Goal: Download file/media

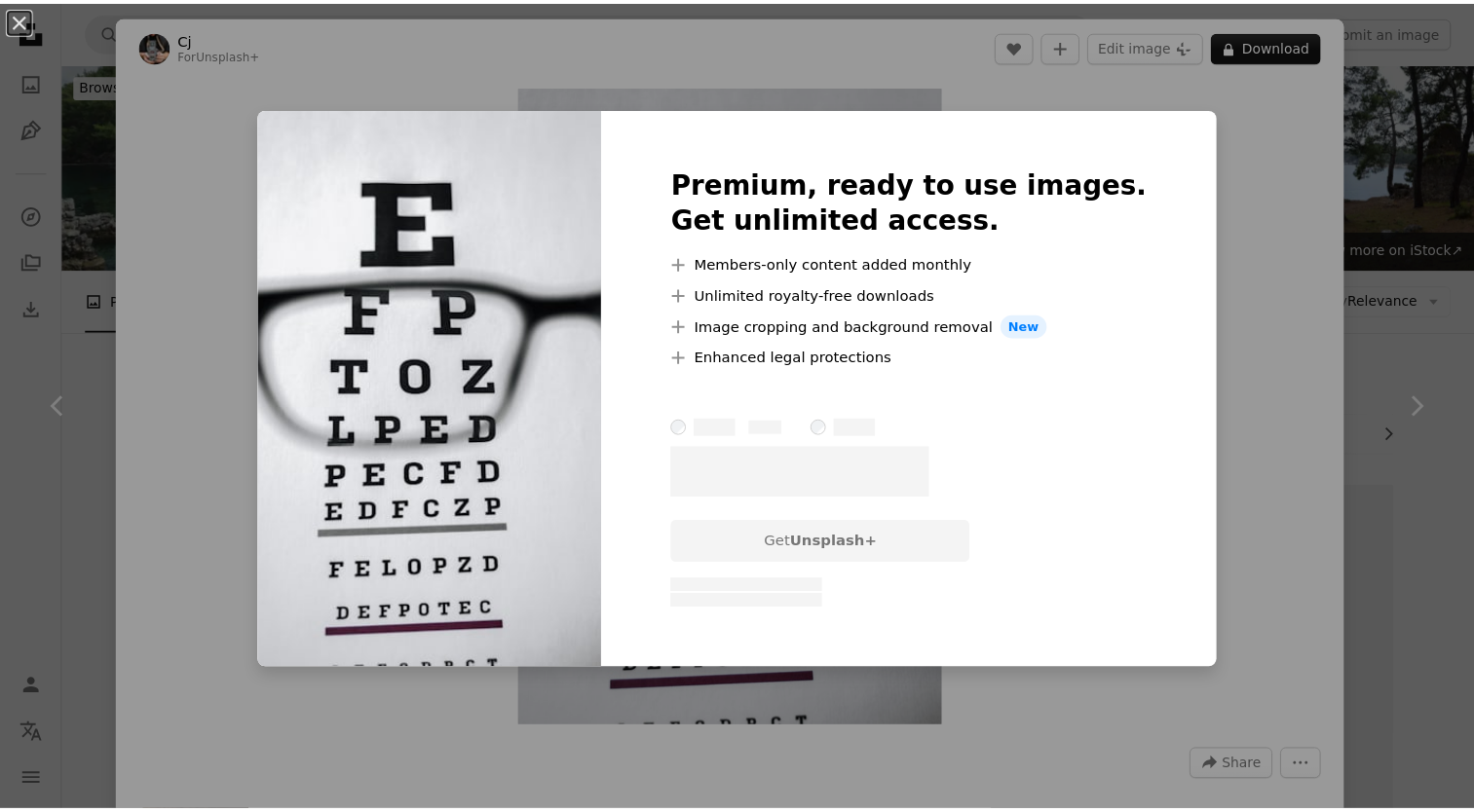
scroll to position [2629, 0]
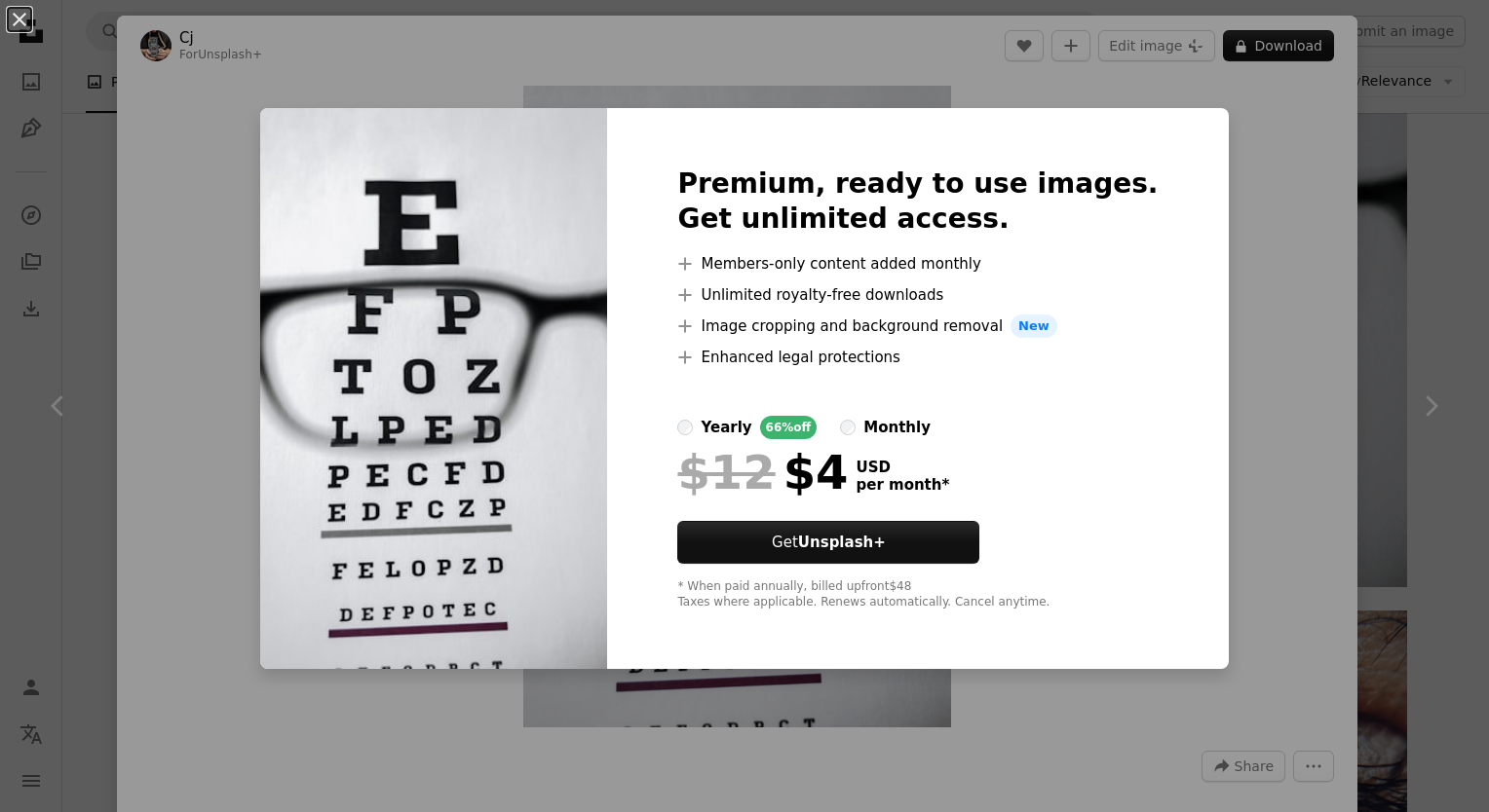
click at [1282, 191] on div "An X shape Premium, ready to use images. Get unlimited access. A plus sign Memb…" at bounding box center [744, 406] width 1489 height 812
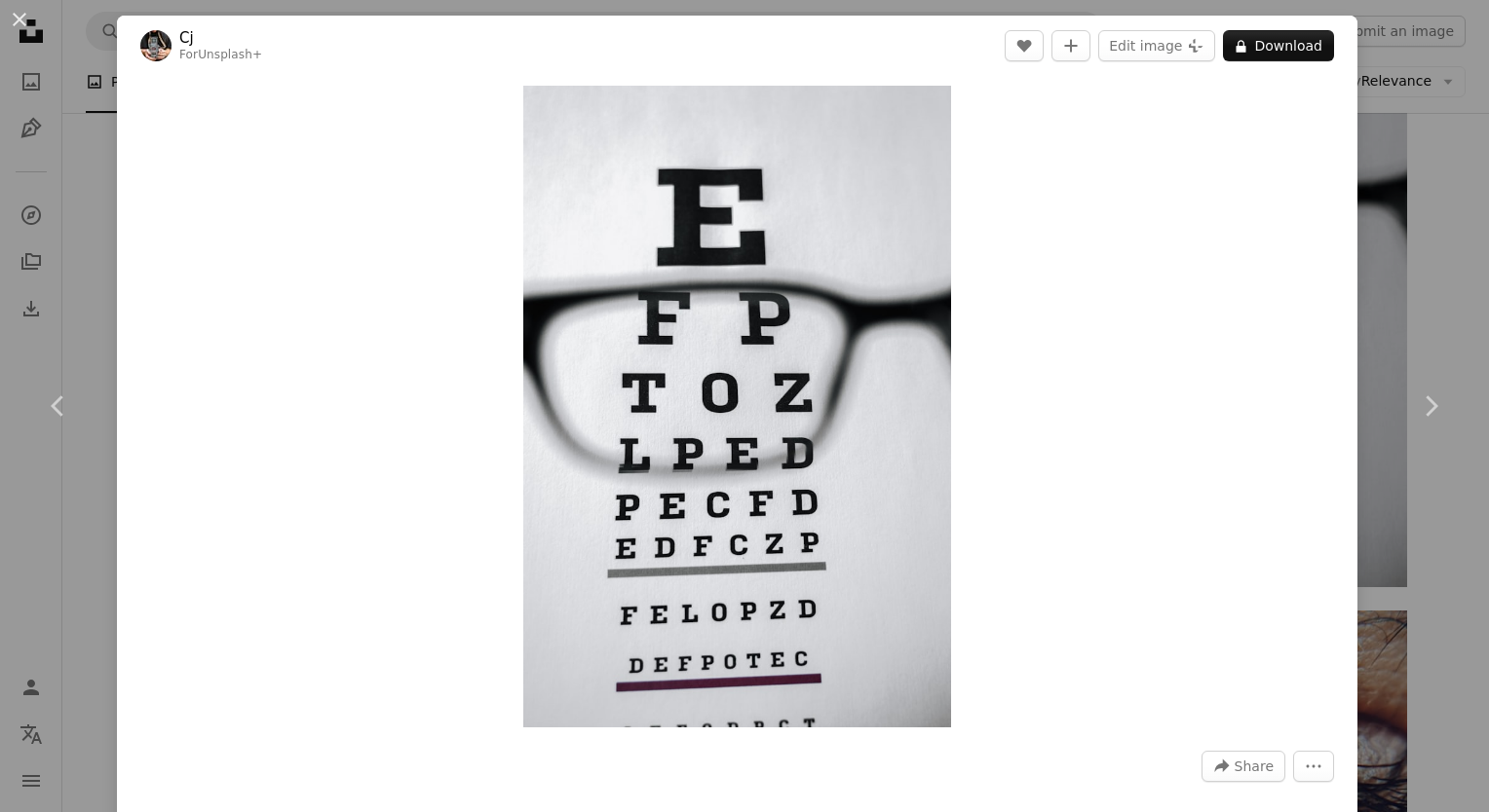
click at [1427, 104] on div "An X shape Chevron left Chevron right Cj For Unsplash+ A heart A plus sign Edit…" at bounding box center [744, 406] width 1489 height 812
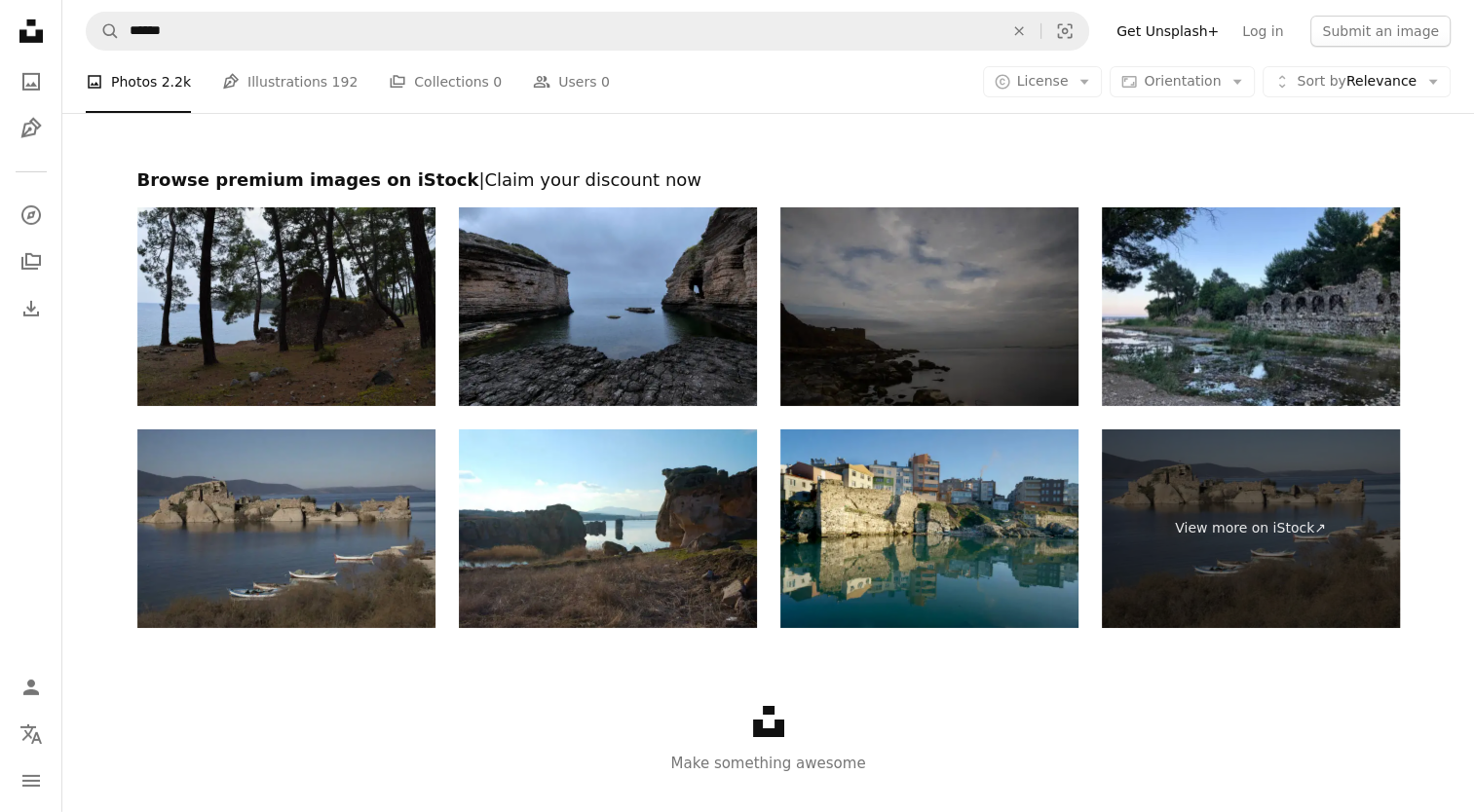
scroll to position [6508, 0]
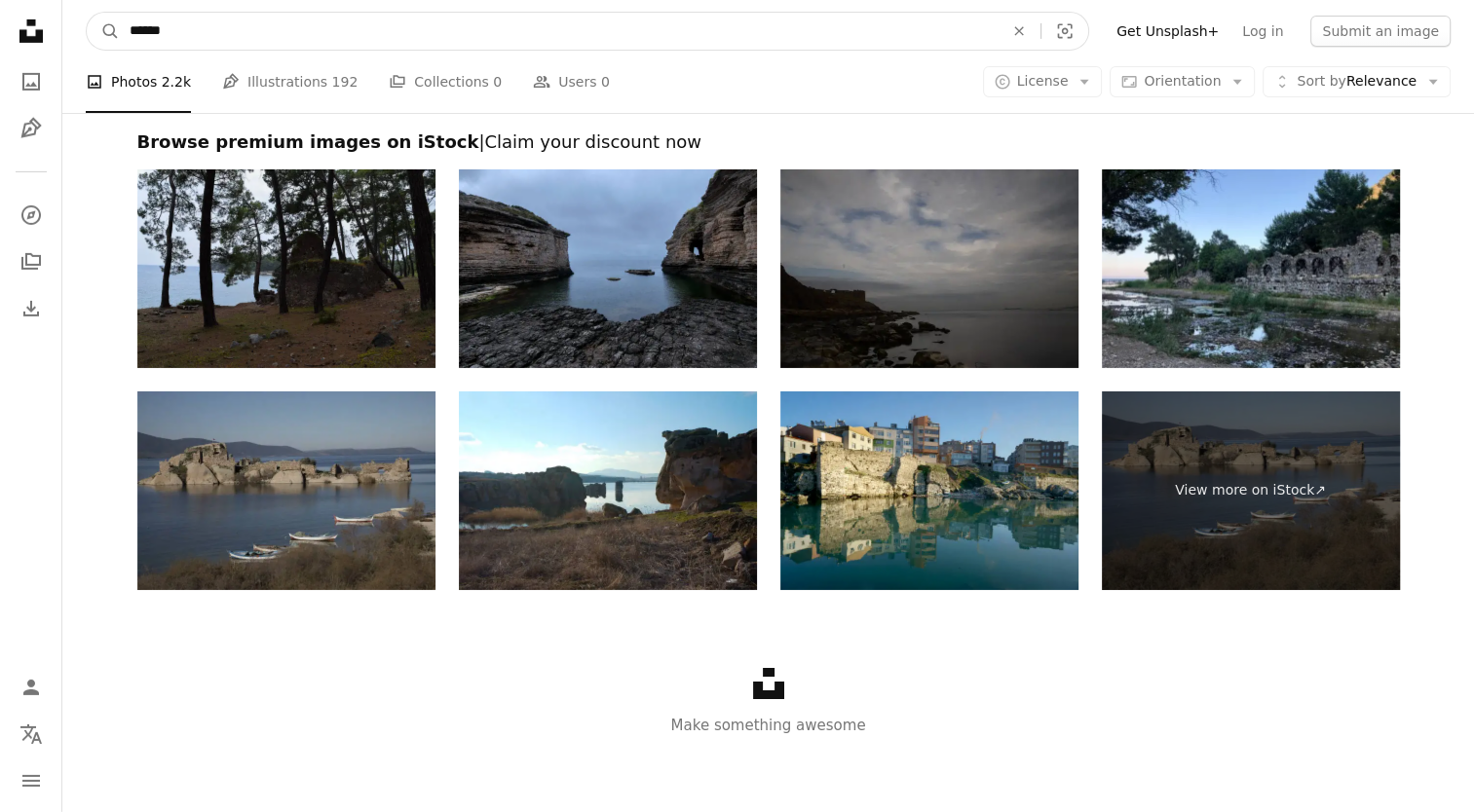
click at [261, 39] on input "******" at bounding box center [559, 31] width 878 height 37
type input "**********"
click button "A magnifying glass" at bounding box center [104, 31] width 33 height 37
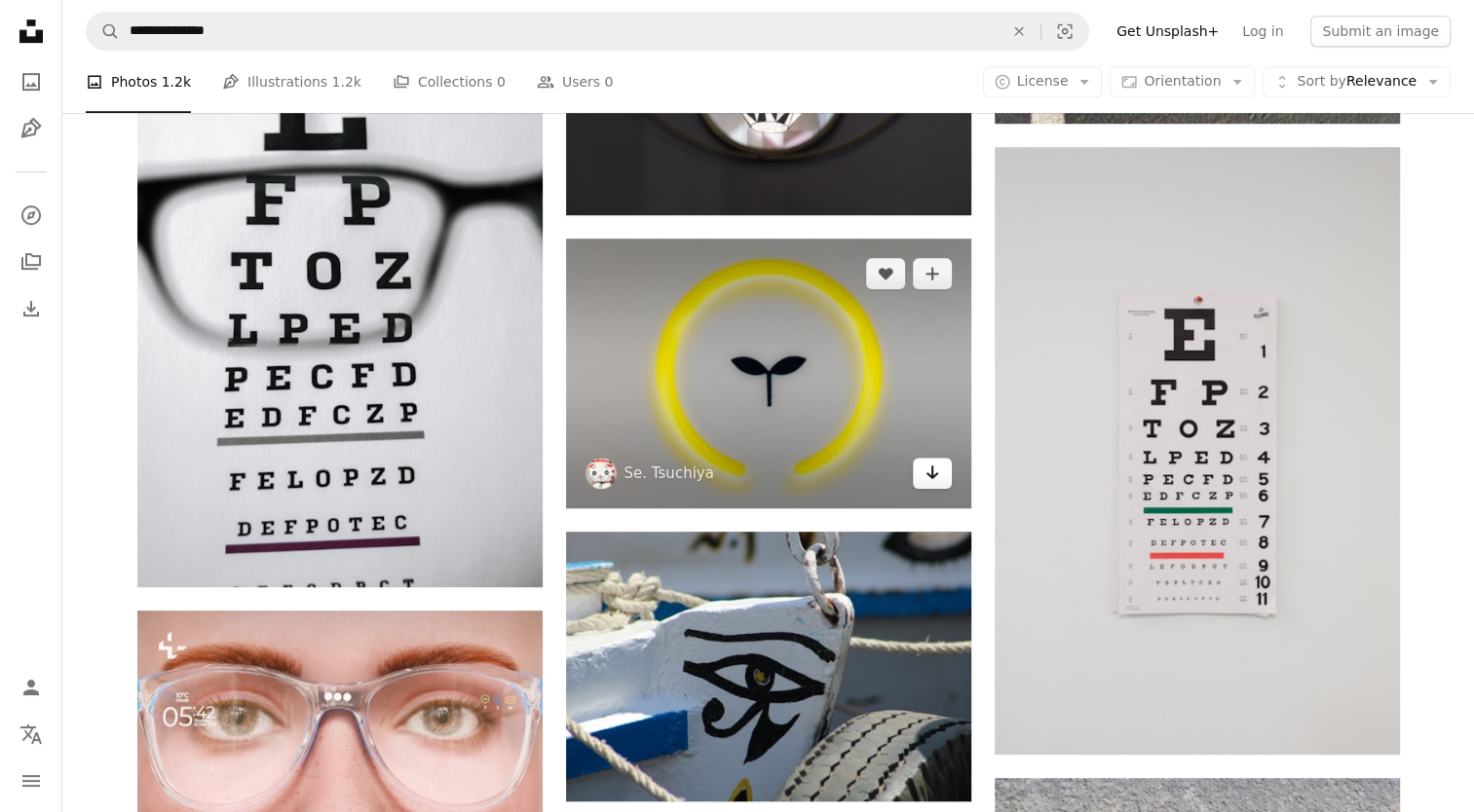
scroll to position [1169, 0]
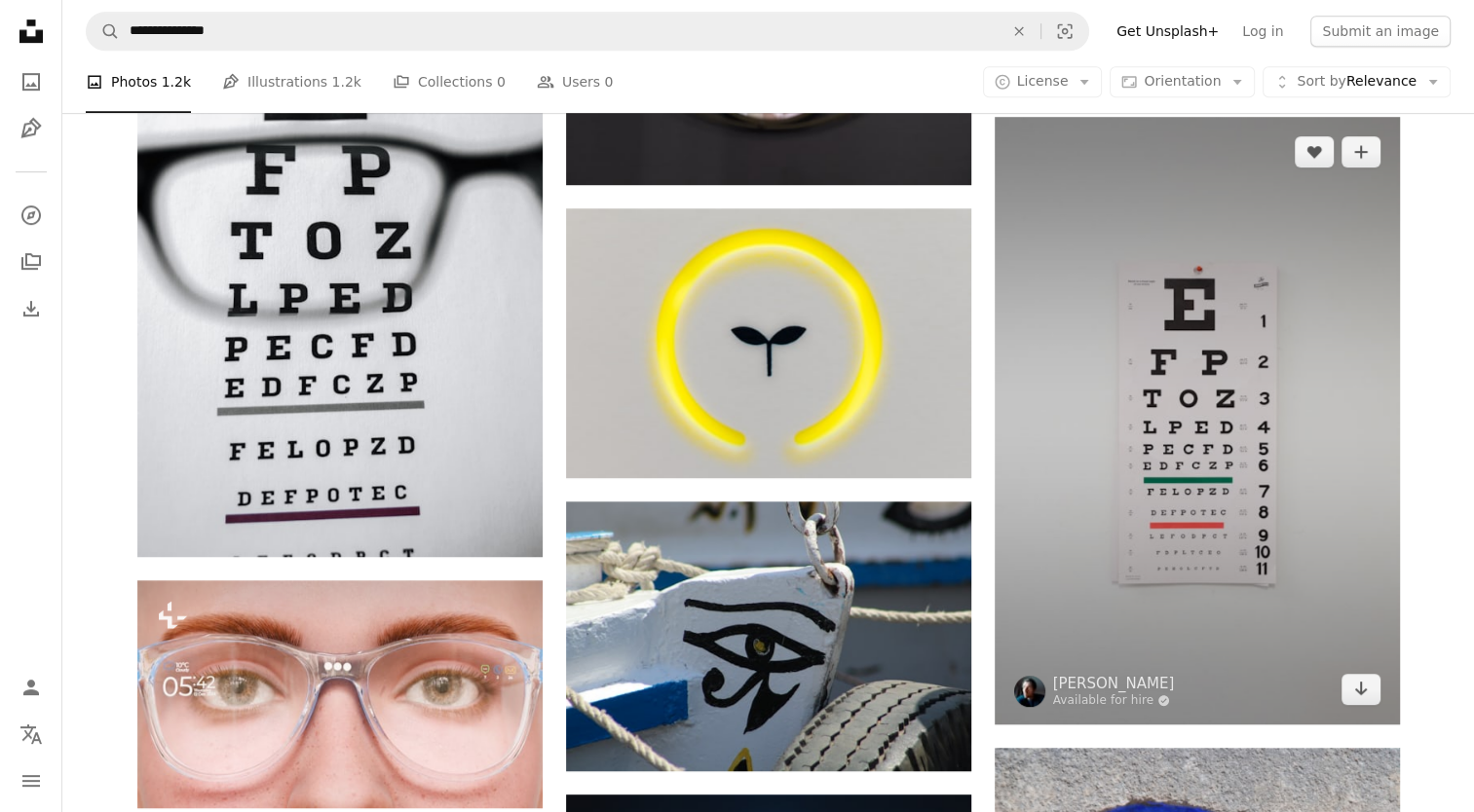
click at [1112, 396] on img at bounding box center [1197, 421] width 406 height 608
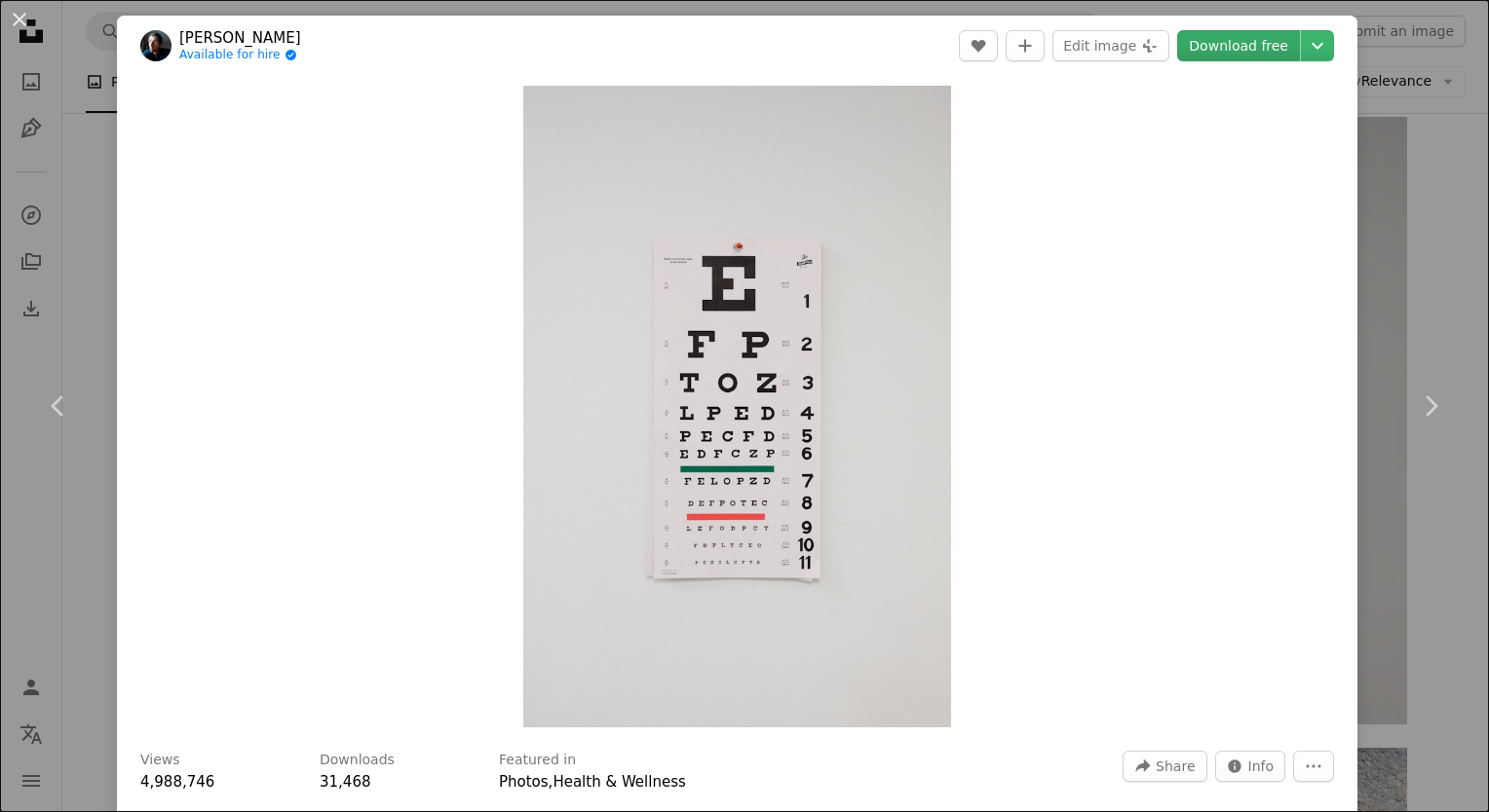
click at [1252, 41] on link "Download free" at bounding box center [1239, 46] width 123 height 31
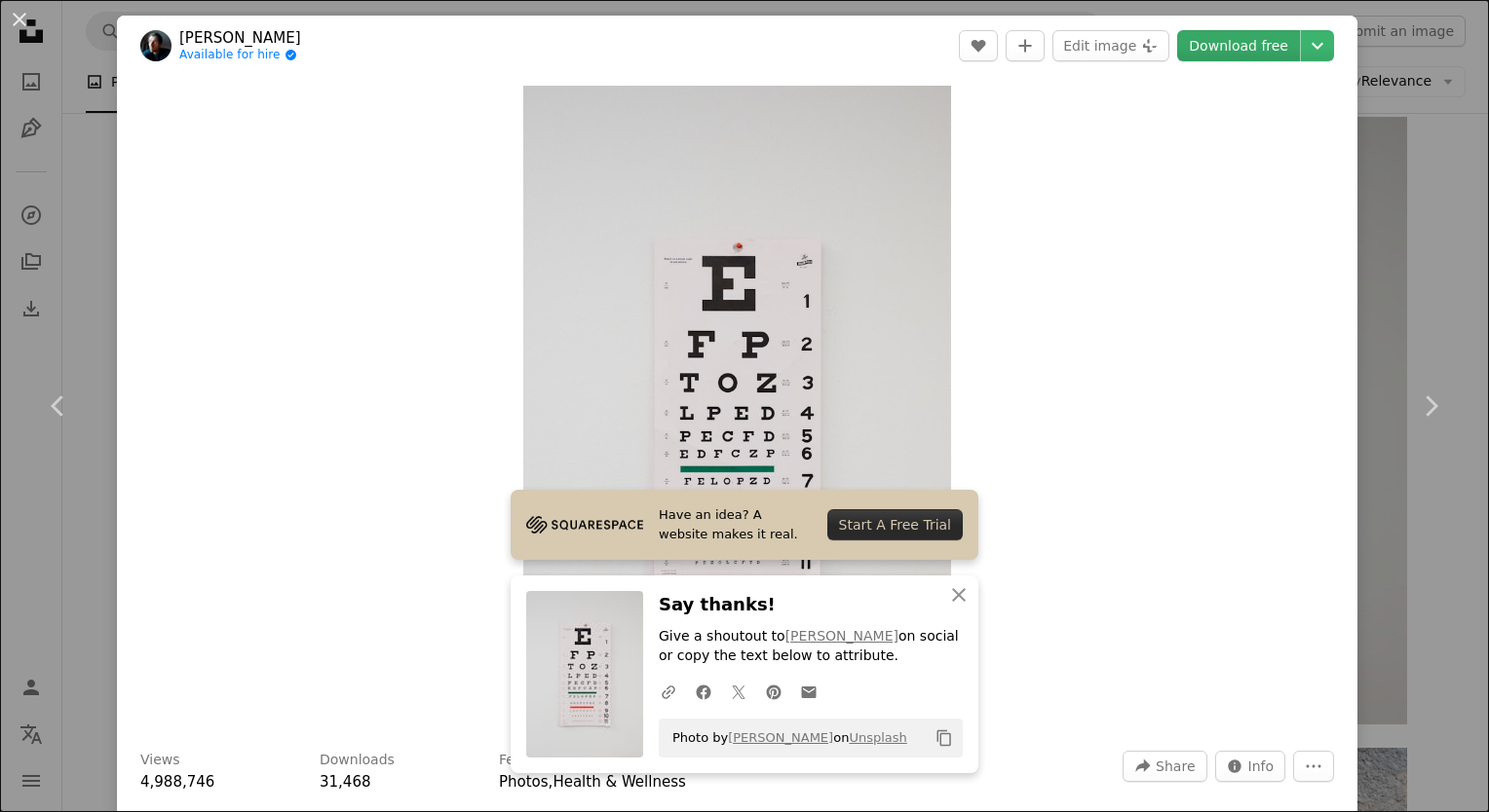
click at [1245, 46] on link "Download free" at bounding box center [1239, 46] width 123 height 31
click at [1432, 58] on div "An X shape Chevron left Chevron right [PERSON_NAME] Available for hire A checkm…" at bounding box center [744, 406] width 1489 height 812
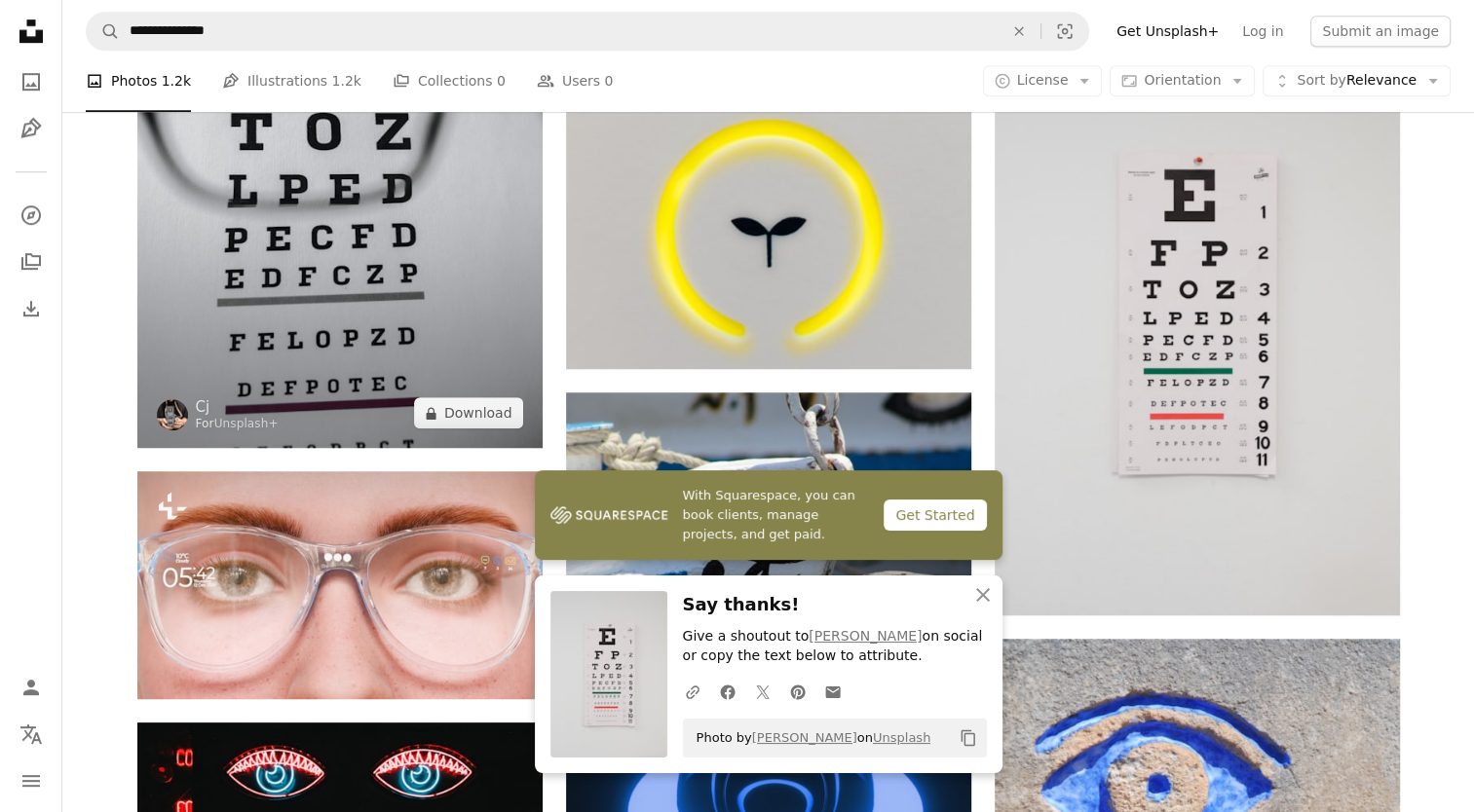
scroll to position [1169, 0]
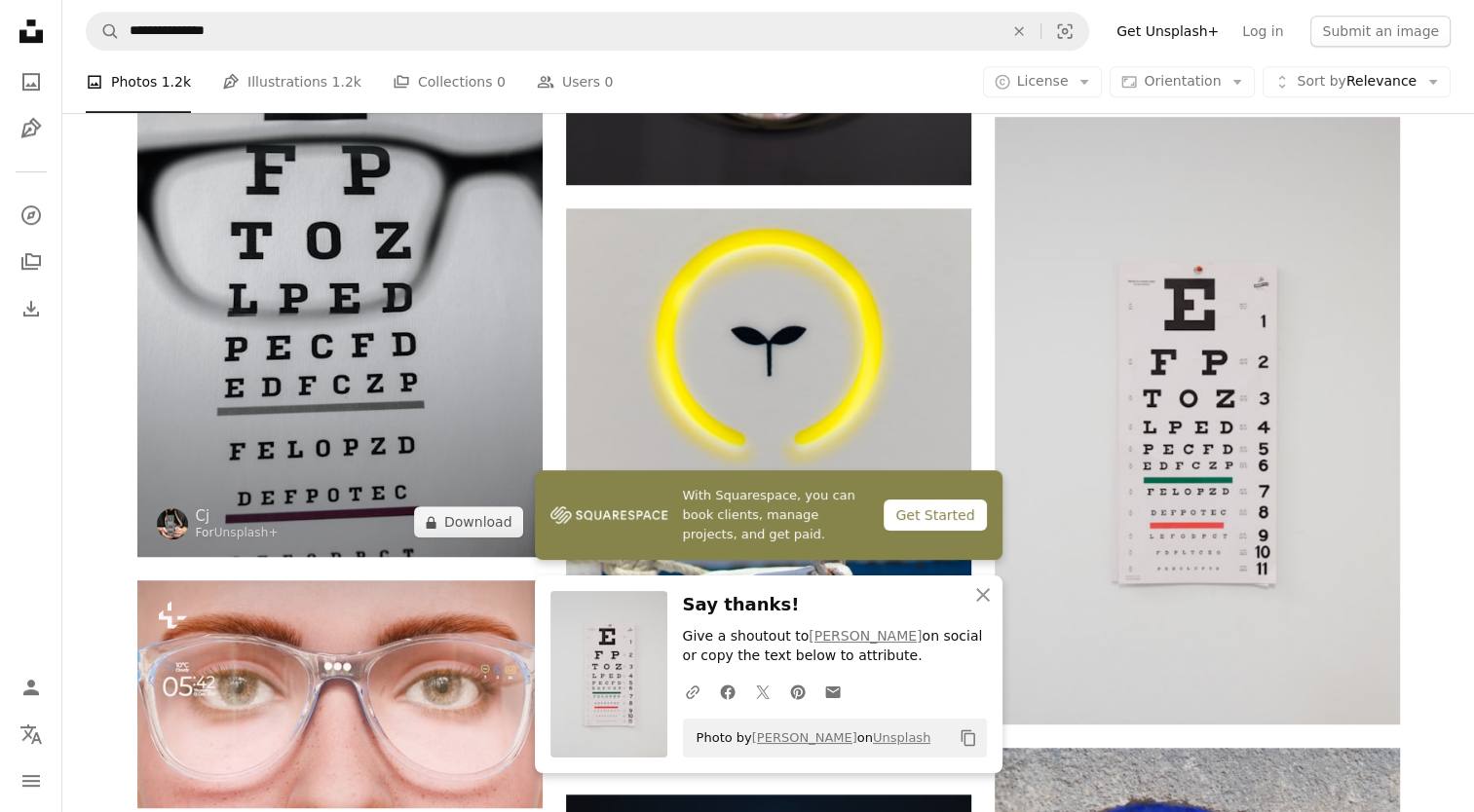
click at [335, 243] on img at bounding box center [340, 253] width 406 height 608
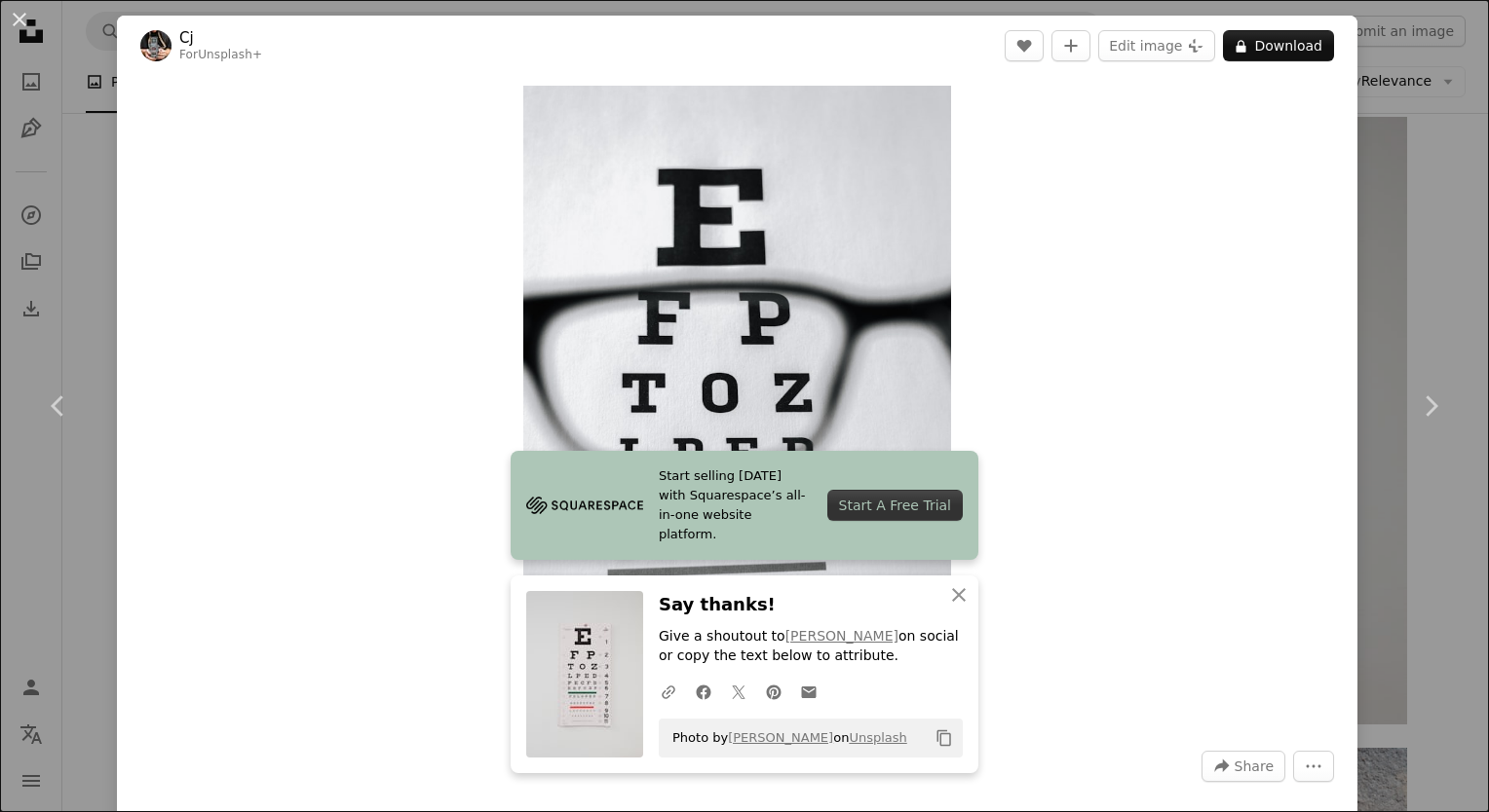
click at [1412, 47] on div "An X shape Chevron left Chevron right Cj For Unsplash+ A heart A plus sign Edit…" at bounding box center [744, 406] width 1489 height 812
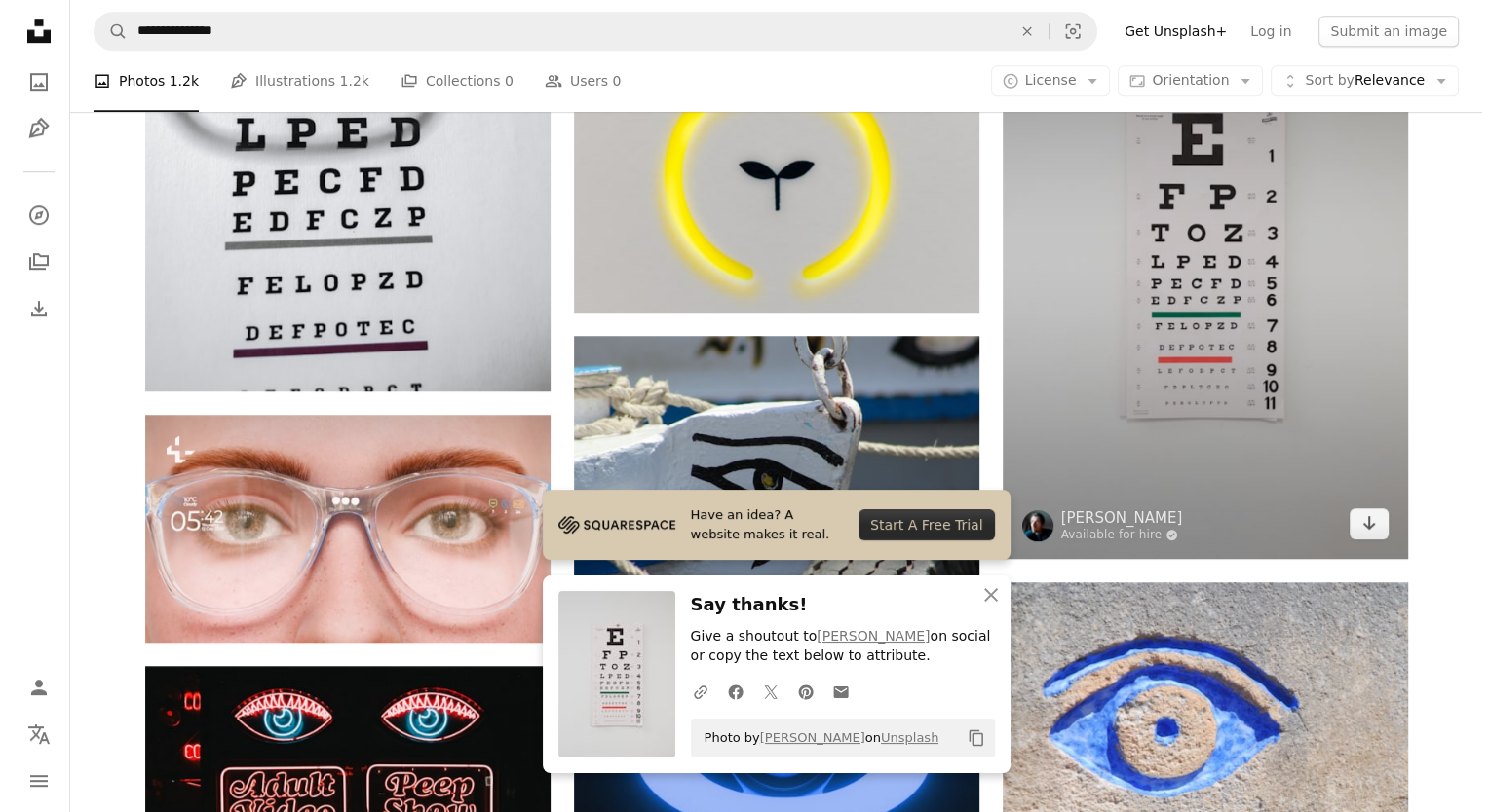
scroll to position [1559, 0]
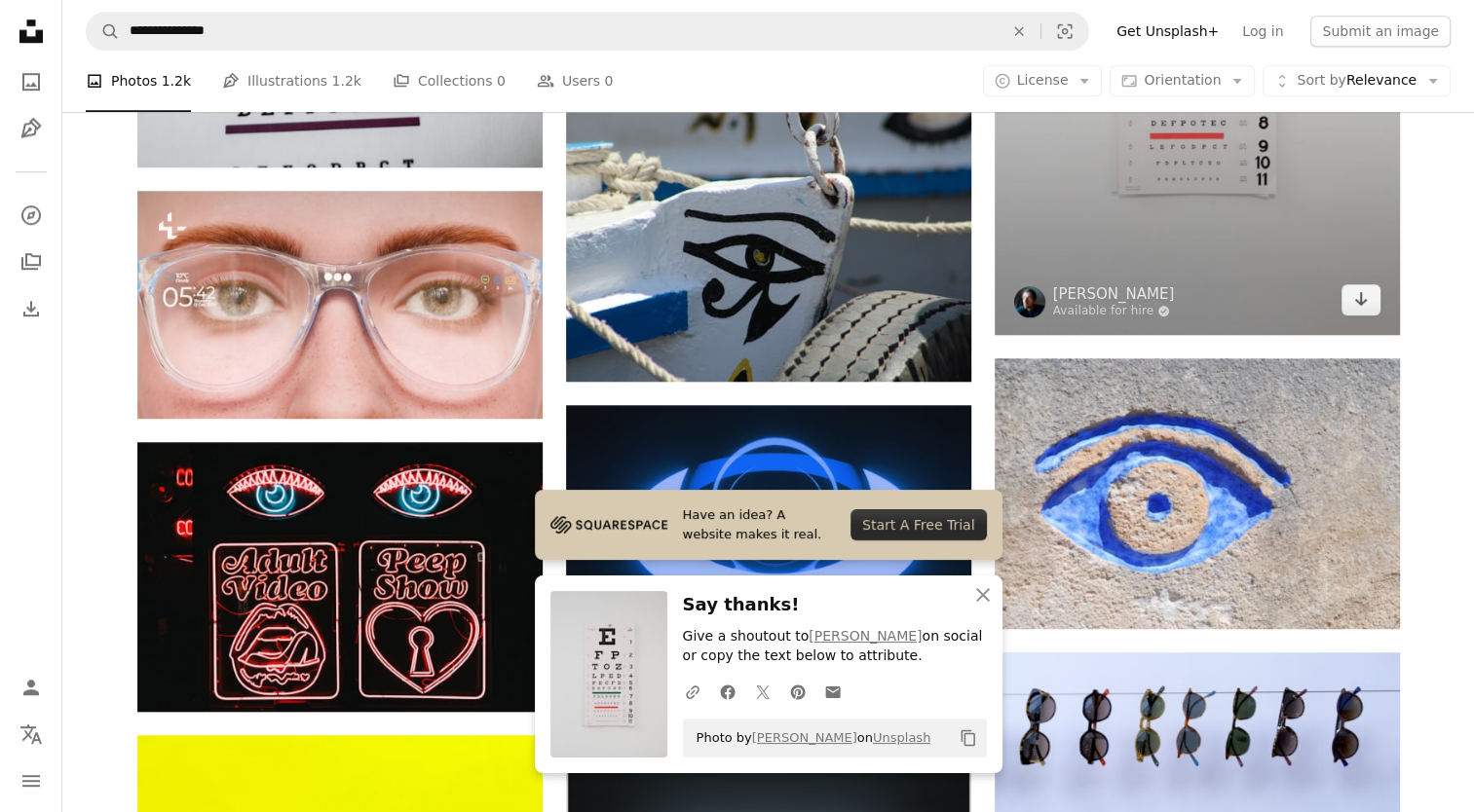
click at [1199, 298] on img at bounding box center [1197, 31] width 406 height 608
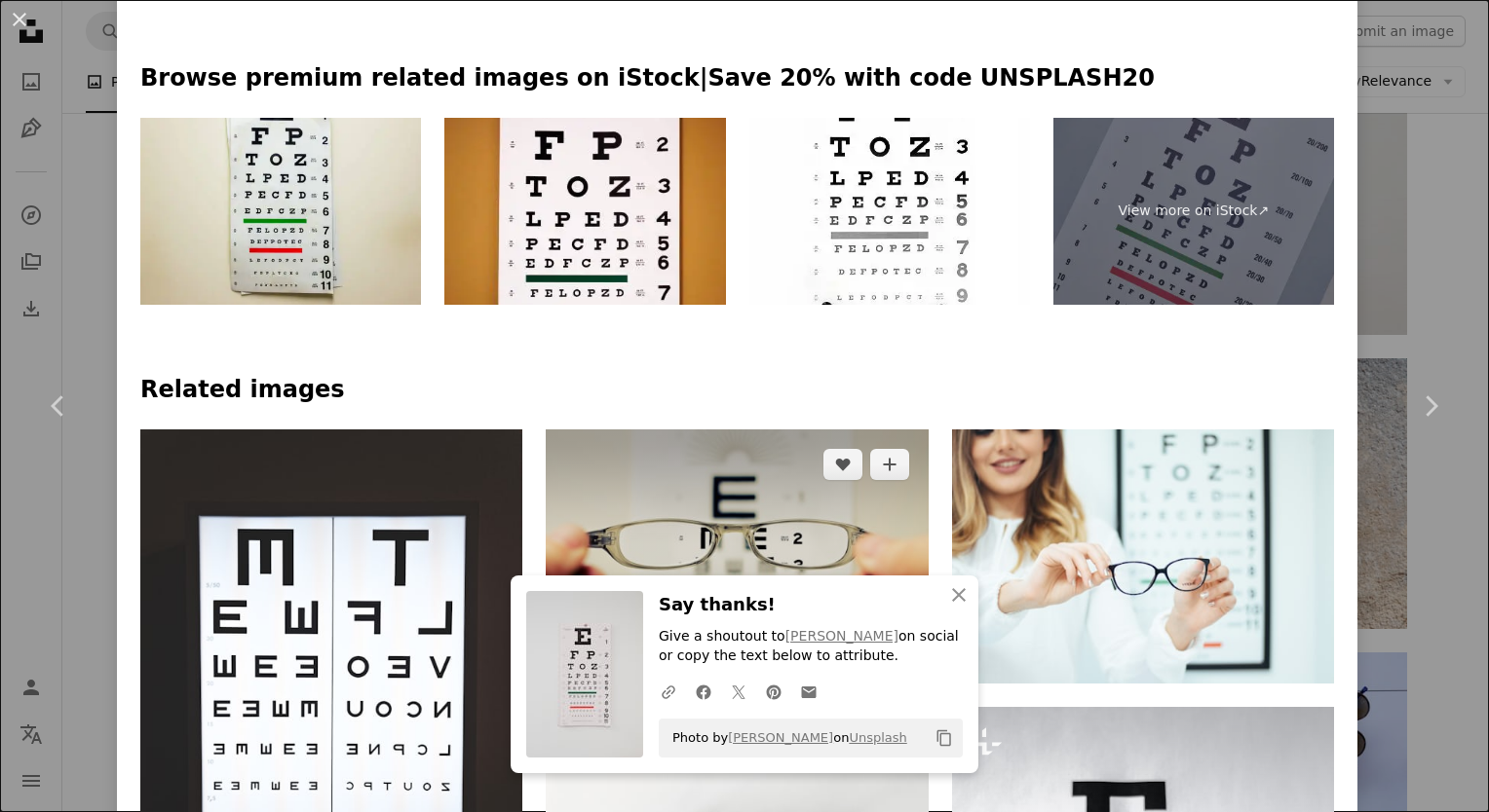
scroll to position [1266, 0]
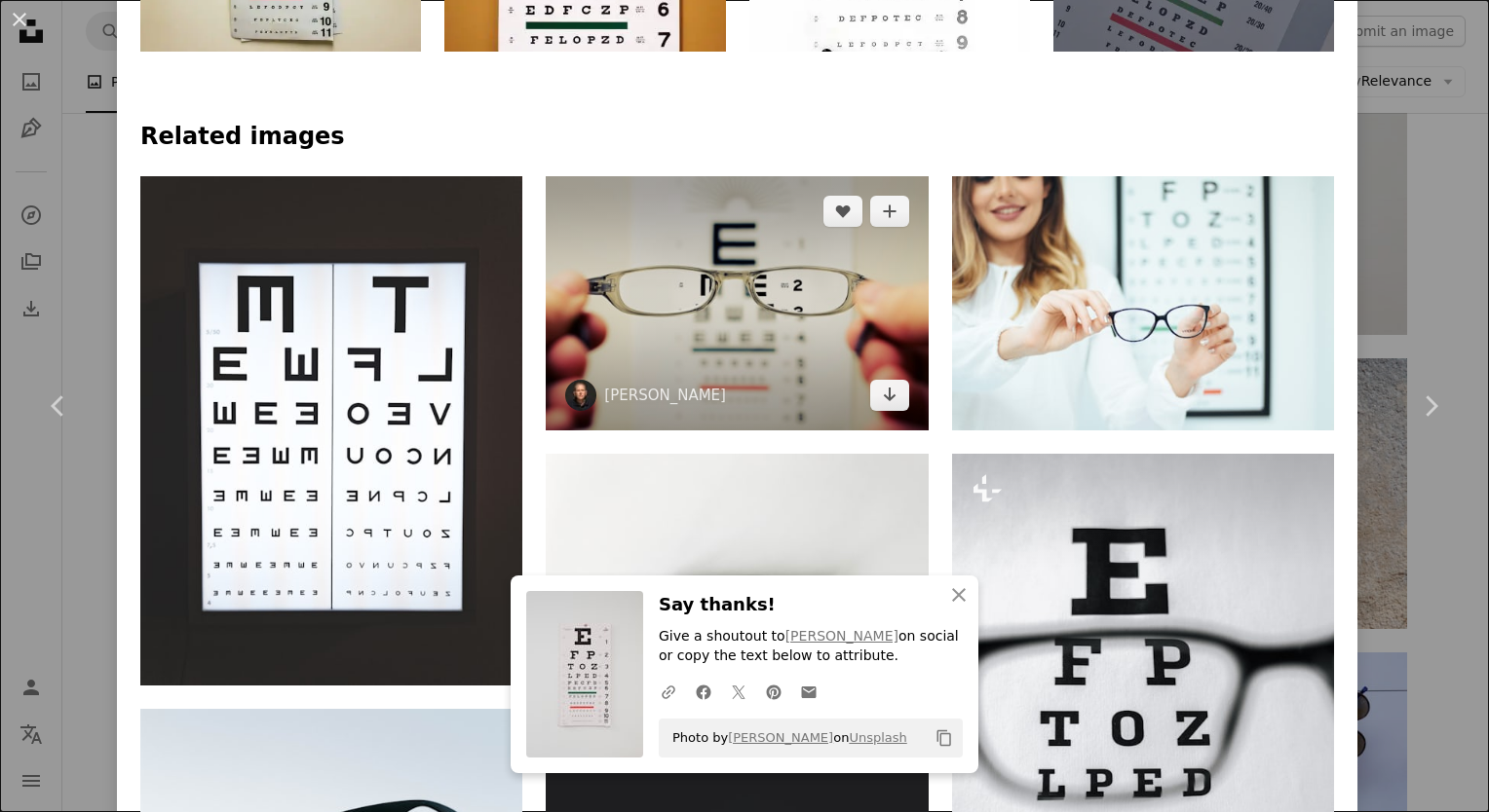
click at [736, 302] on img at bounding box center [736, 303] width 382 height 254
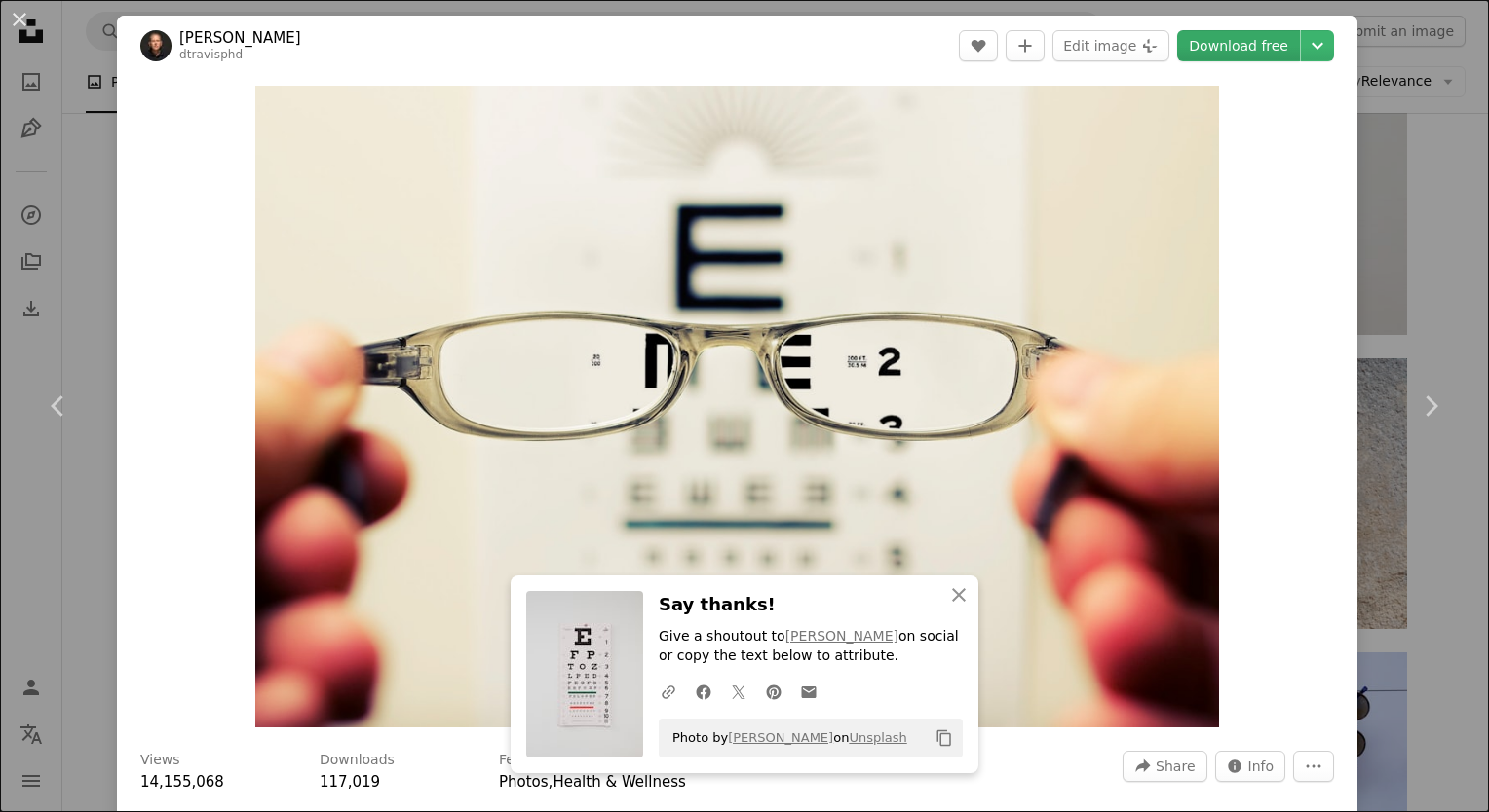
click at [1259, 50] on link "Download free" at bounding box center [1239, 46] width 123 height 31
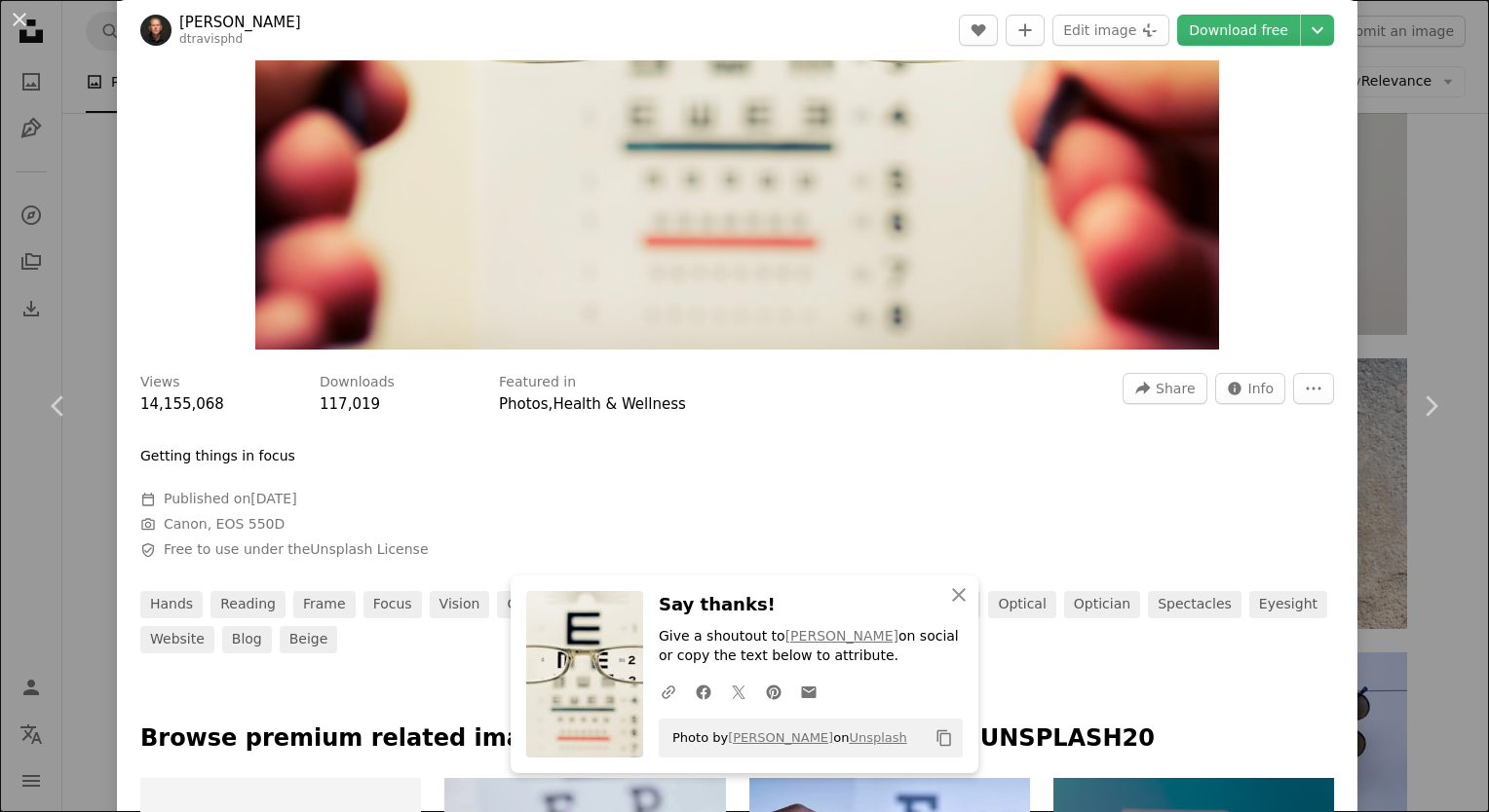
scroll to position [390, 0]
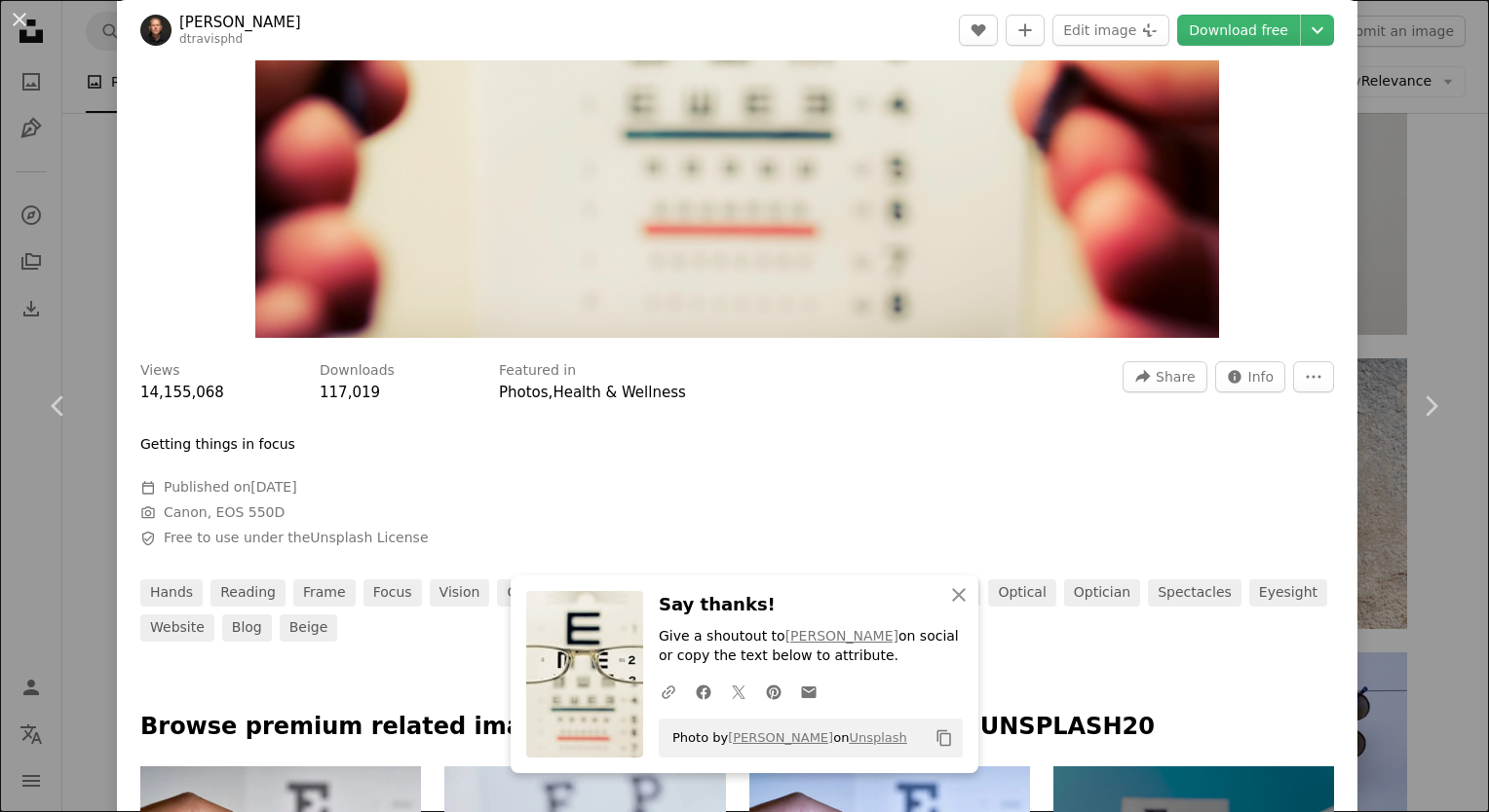
click at [1419, 120] on div "An X shape Chevron left Chevron right [PERSON_NAME] dtravisphd A heart A plus s…" at bounding box center [744, 406] width 1489 height 812
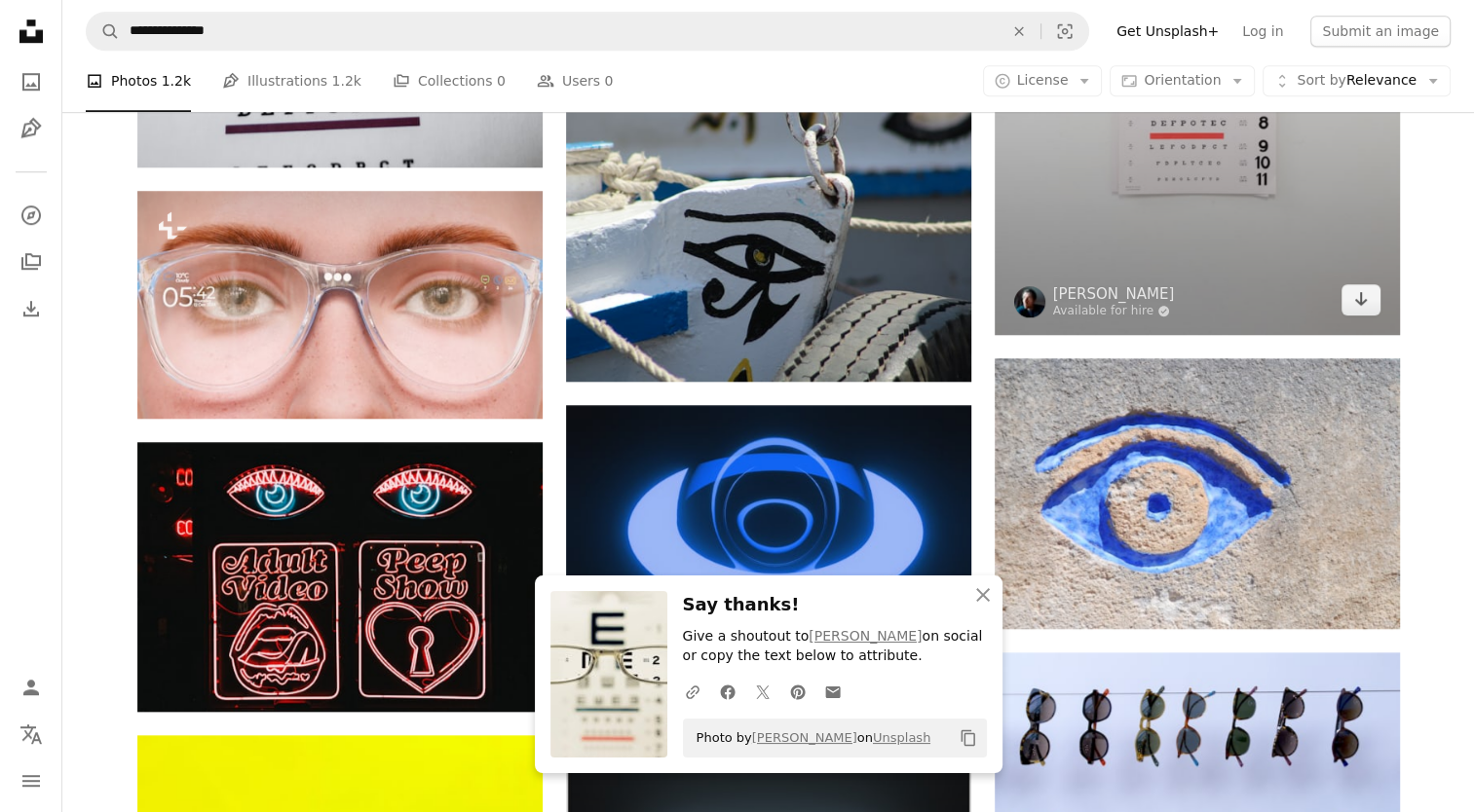
click at [1133, 191] on img at bounding box center [1197, 31] width 406 height 608
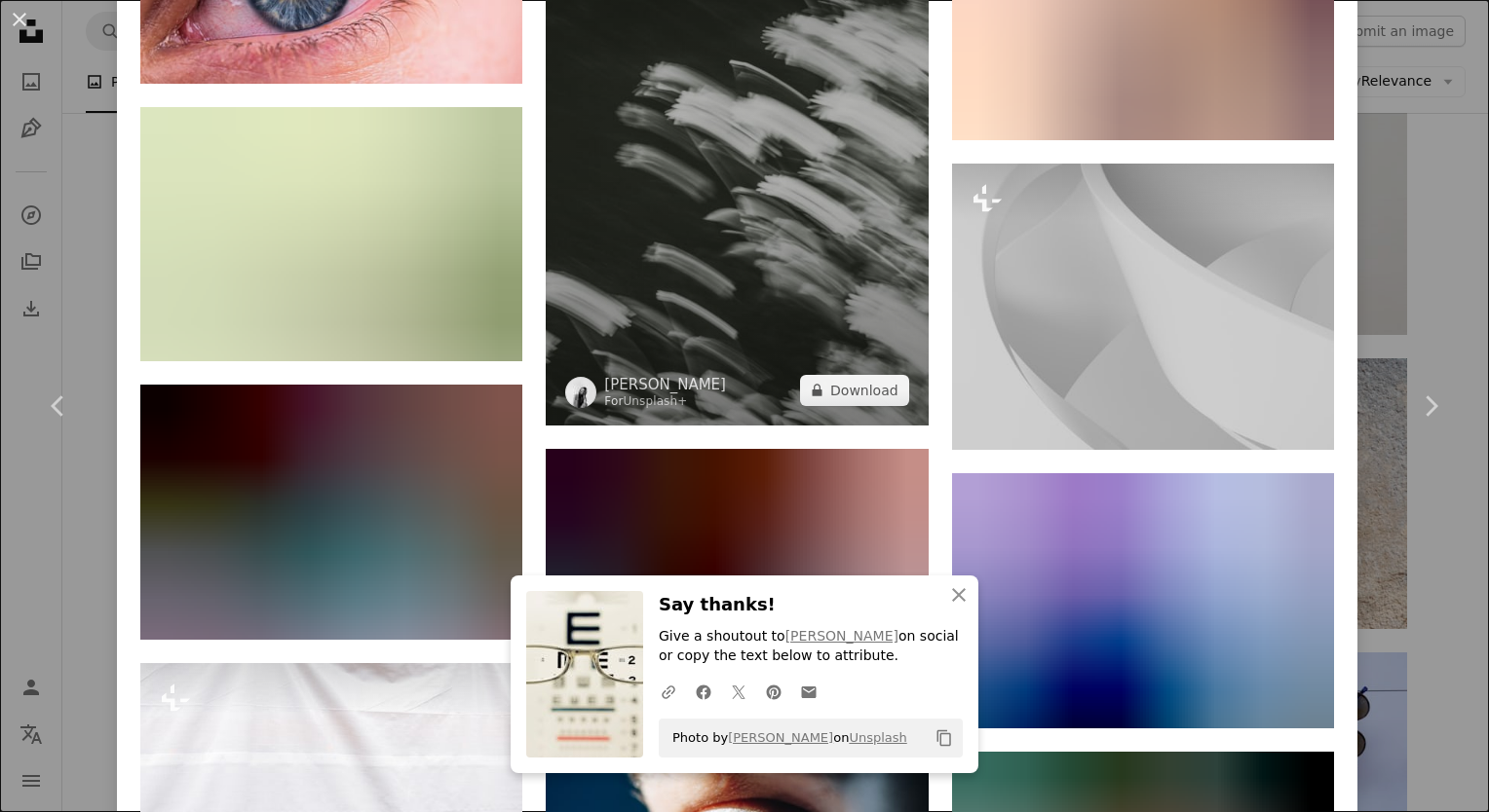
scroll to position [12883, 0]
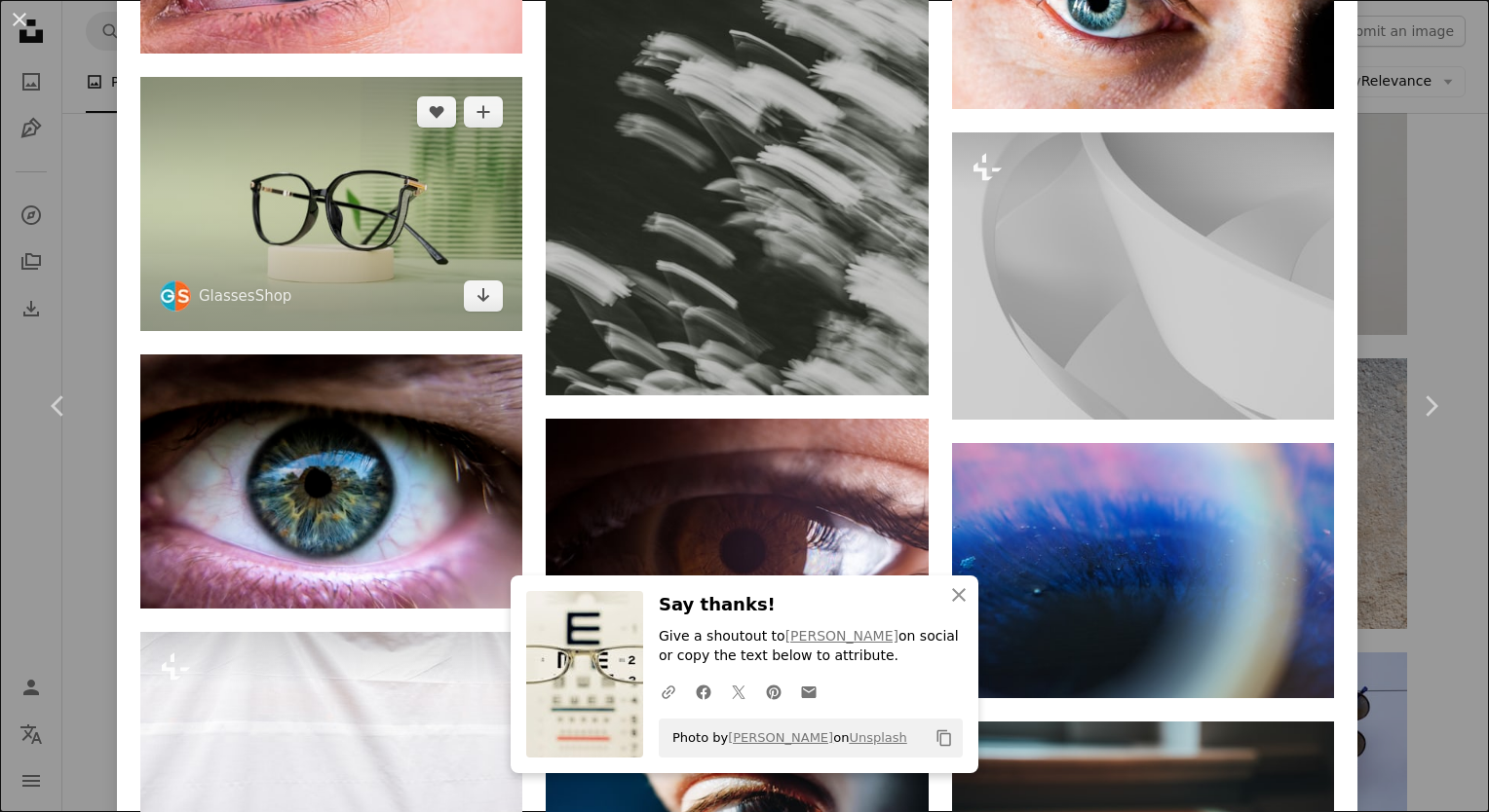
click at [367, 145] on img at bounding box center [331, 204] width 382 height 254
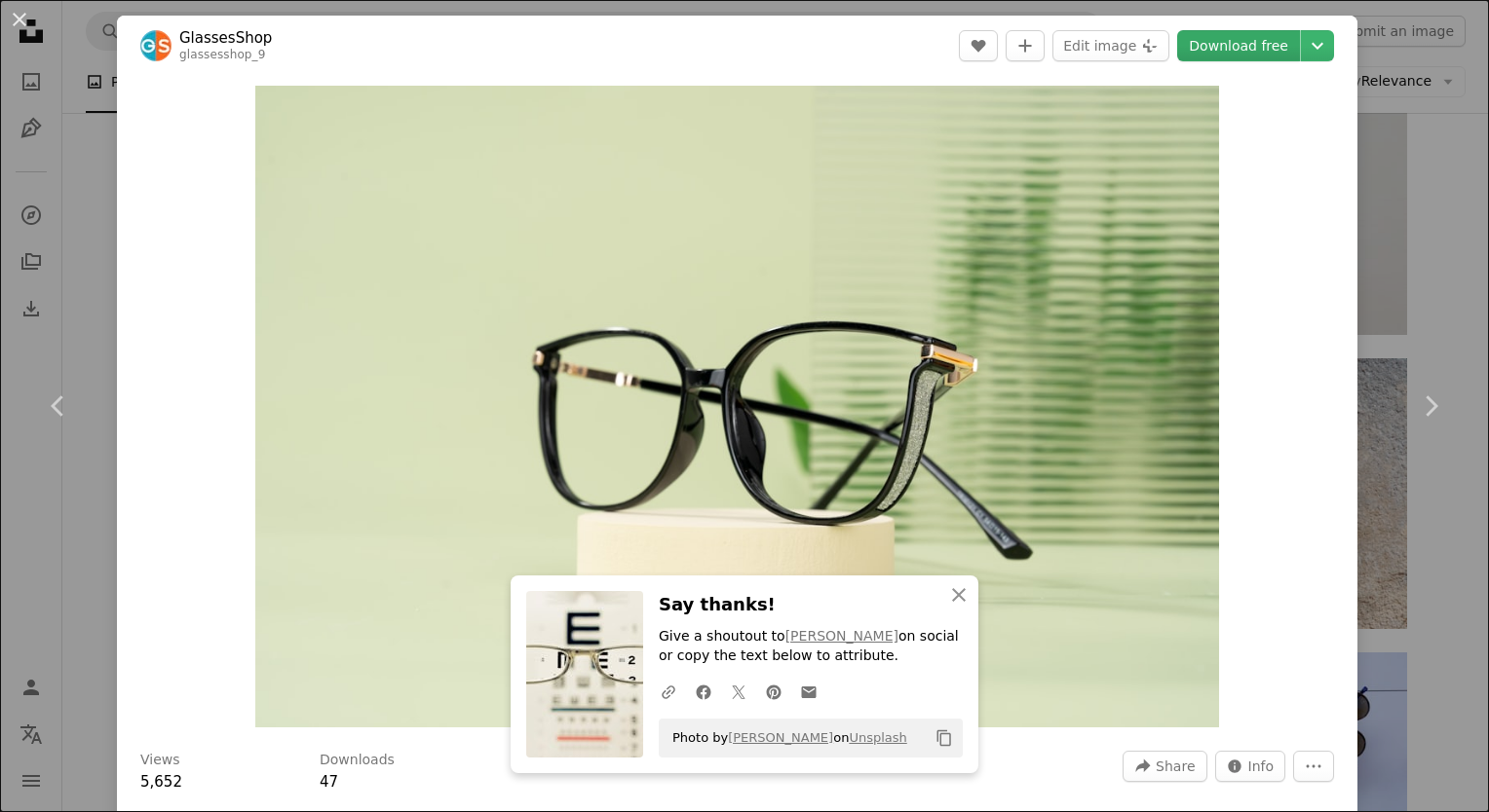
drag, startPoint x: 742, startPoint y: 301, endPoint x: 1188, endPoint y: 44, distance: 514.7
click at [1188, 44] on link "Download free" at bounding box center [1239, 46] width 123 height 31
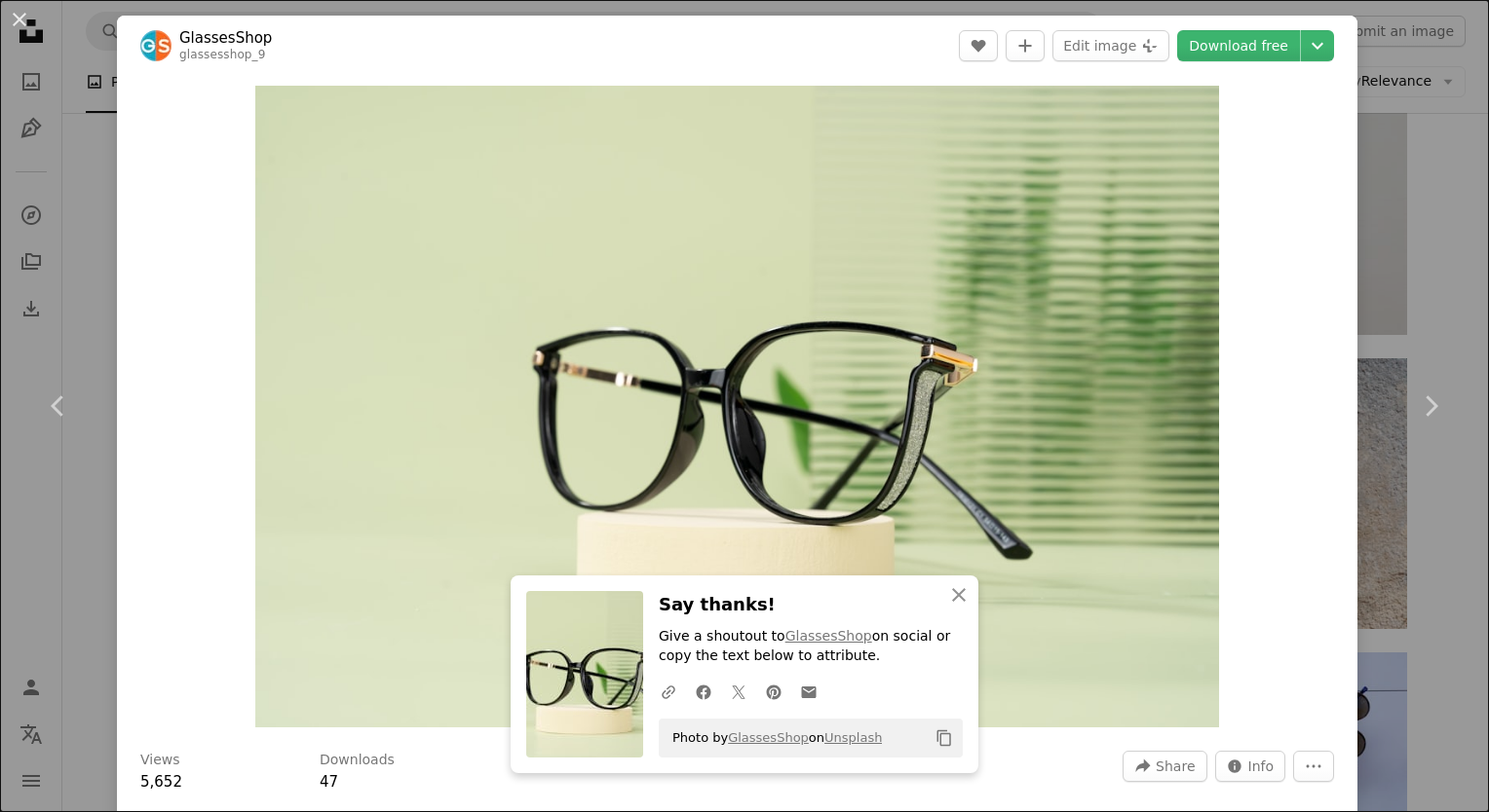
click at [1407, 101] on div "An X shape Chevron left Chevron right GlassesShop glassesshop_9 A heart A plus …" at bounding box center [744, 406] width 1489 height 812
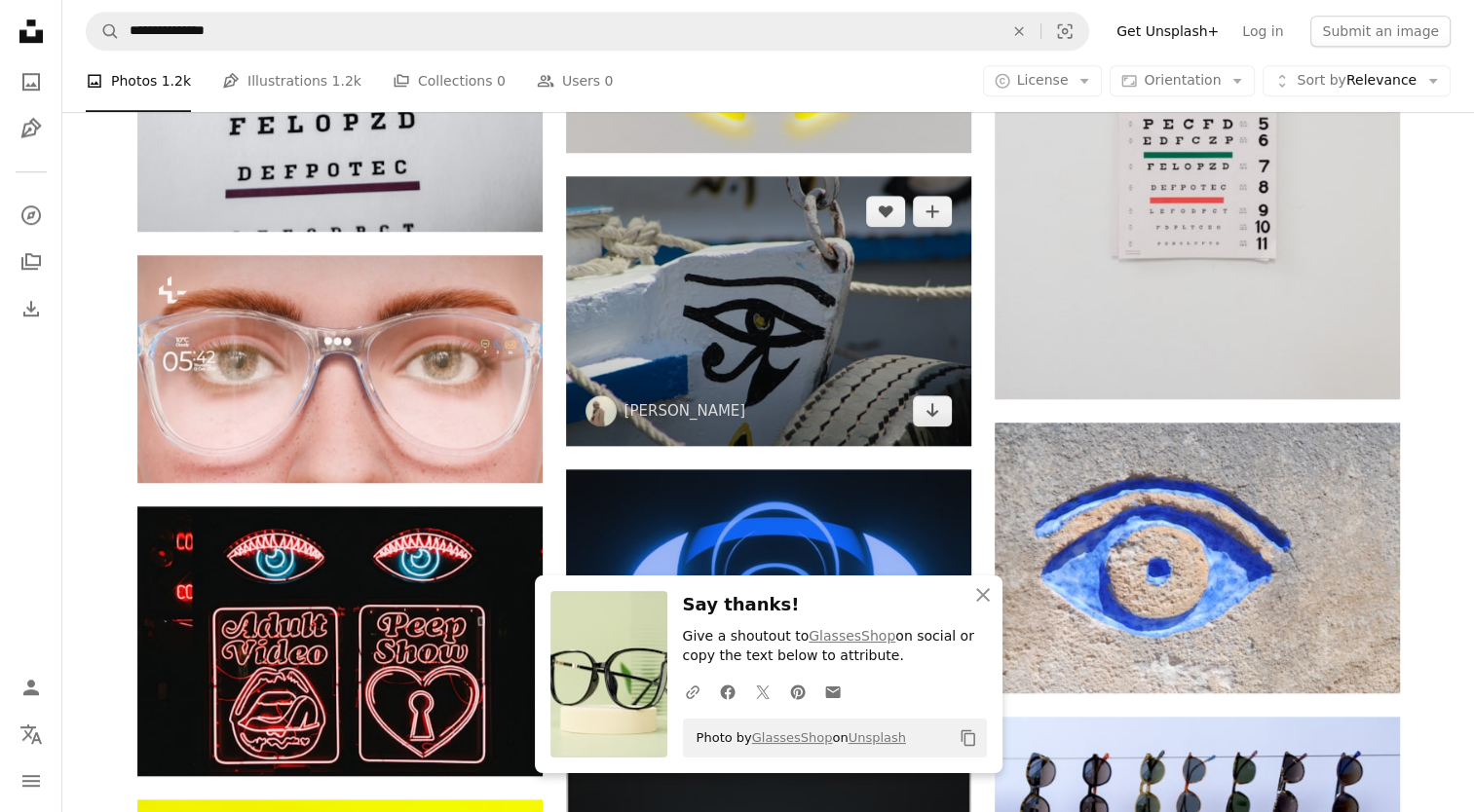
scroll to position [1461, 0]
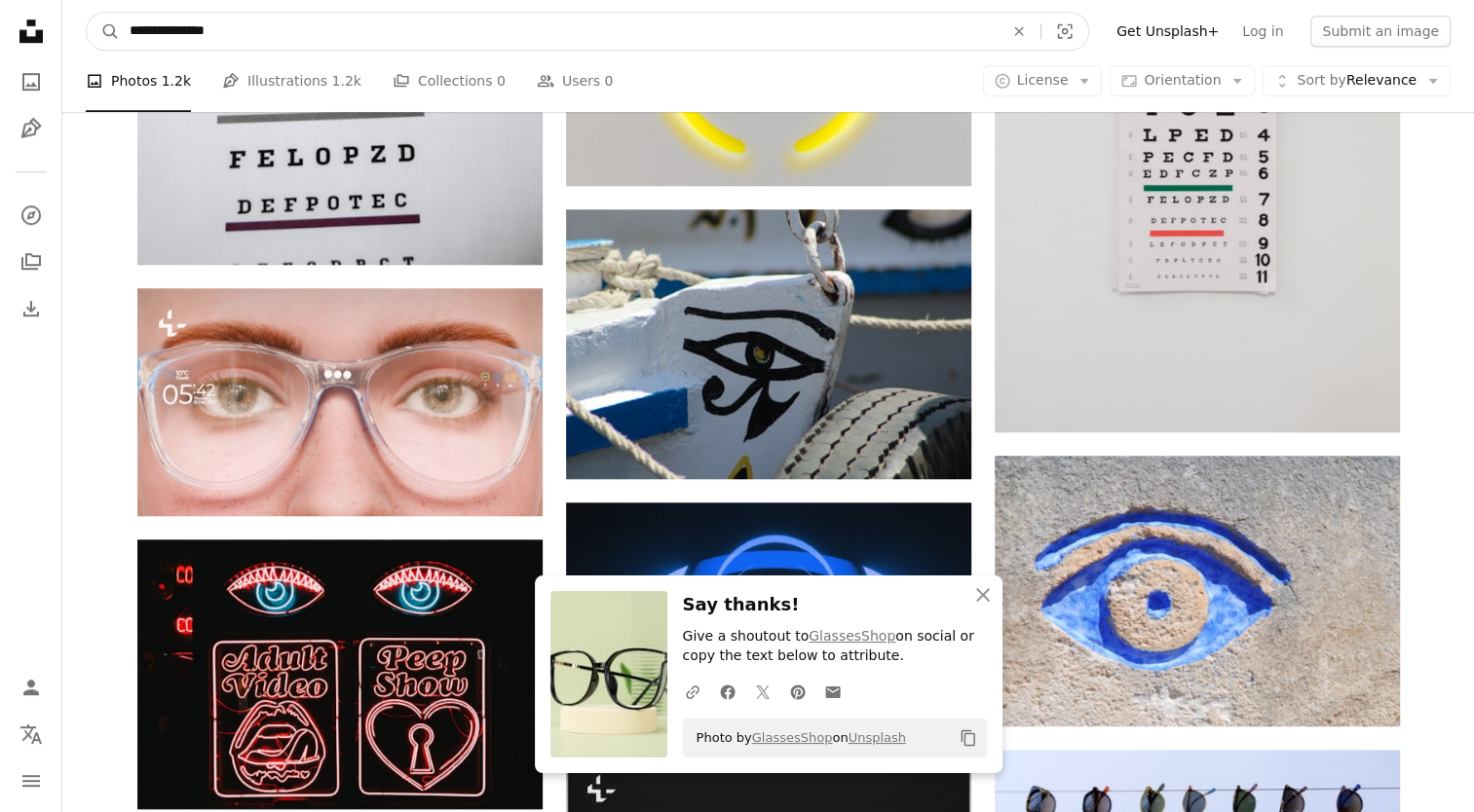
click at [471, 42] on input "**********" at bounding box center [559, 31] width 878 height 37
drag, startPoint x: 467, startPoint y: 29, endPoint x: 88, endPoint y: 37, distance: 379.1
click at [88, 37] on form "**********" at bounding box center [587, 31] width 1004 height 39
type input "**********"
click button "A magnifying glass" at bounding box center [104, 31] width 33 height 37
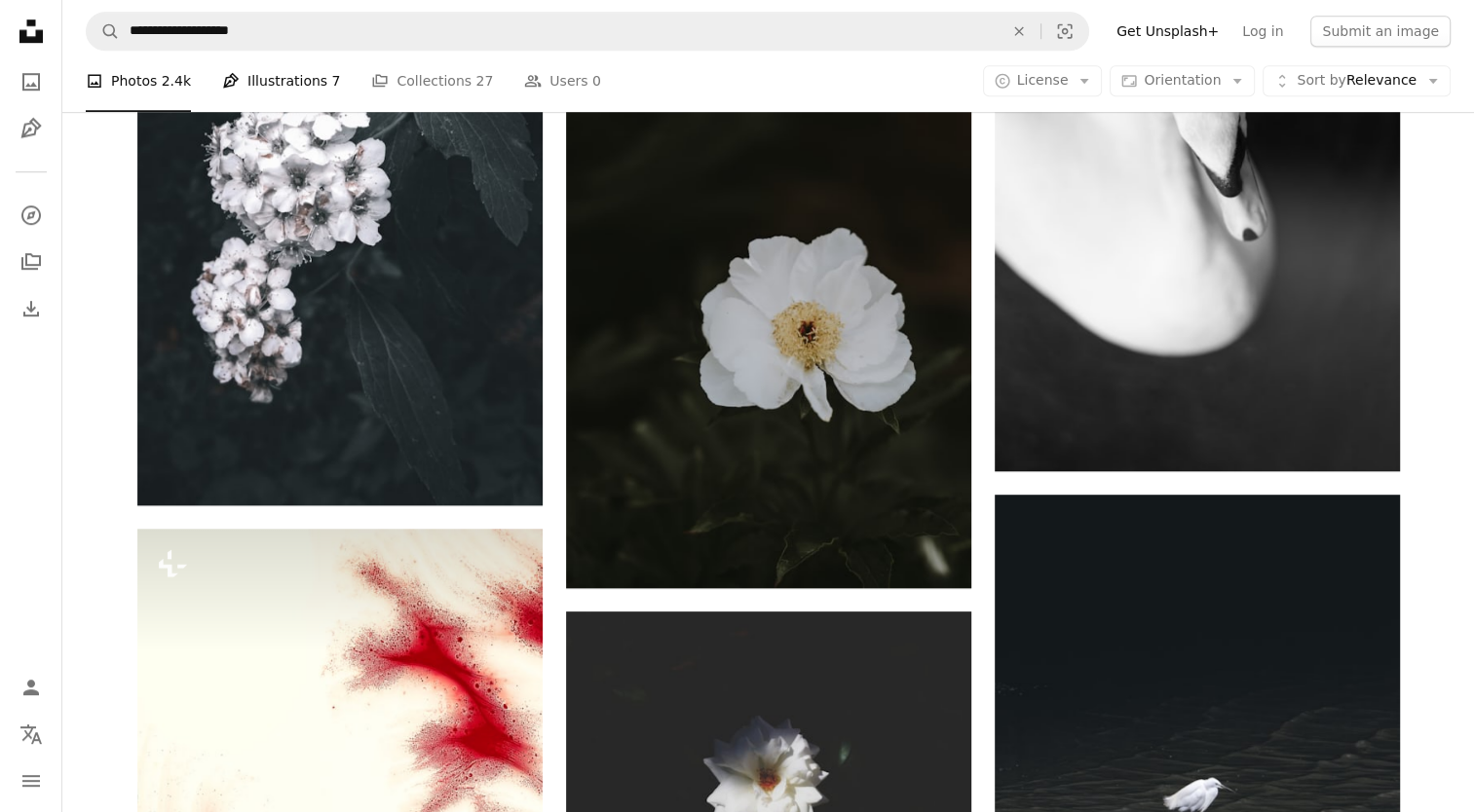
scroll to position [1461, 0]
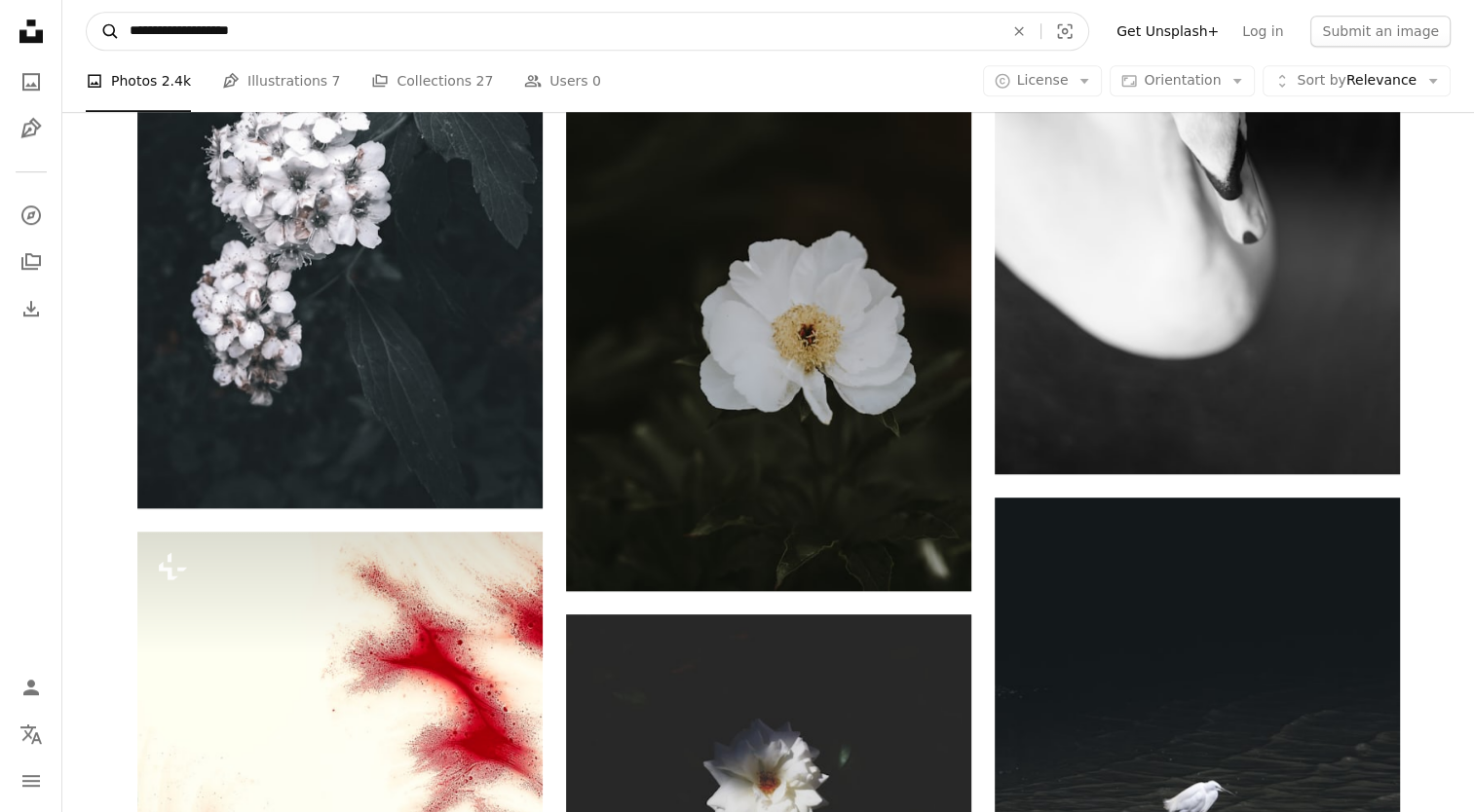
drag, startPoint x: 303, startPoint y: 21, endPoint x: 107, endPoint y: 41, distance: 197.0
click at [107, 41] on form "**********" at bounding box center [587, 31] width 1004 height 39
type input "******"
click button "A magnifying glass" at bounding box center [104, 31] width 33 height 37
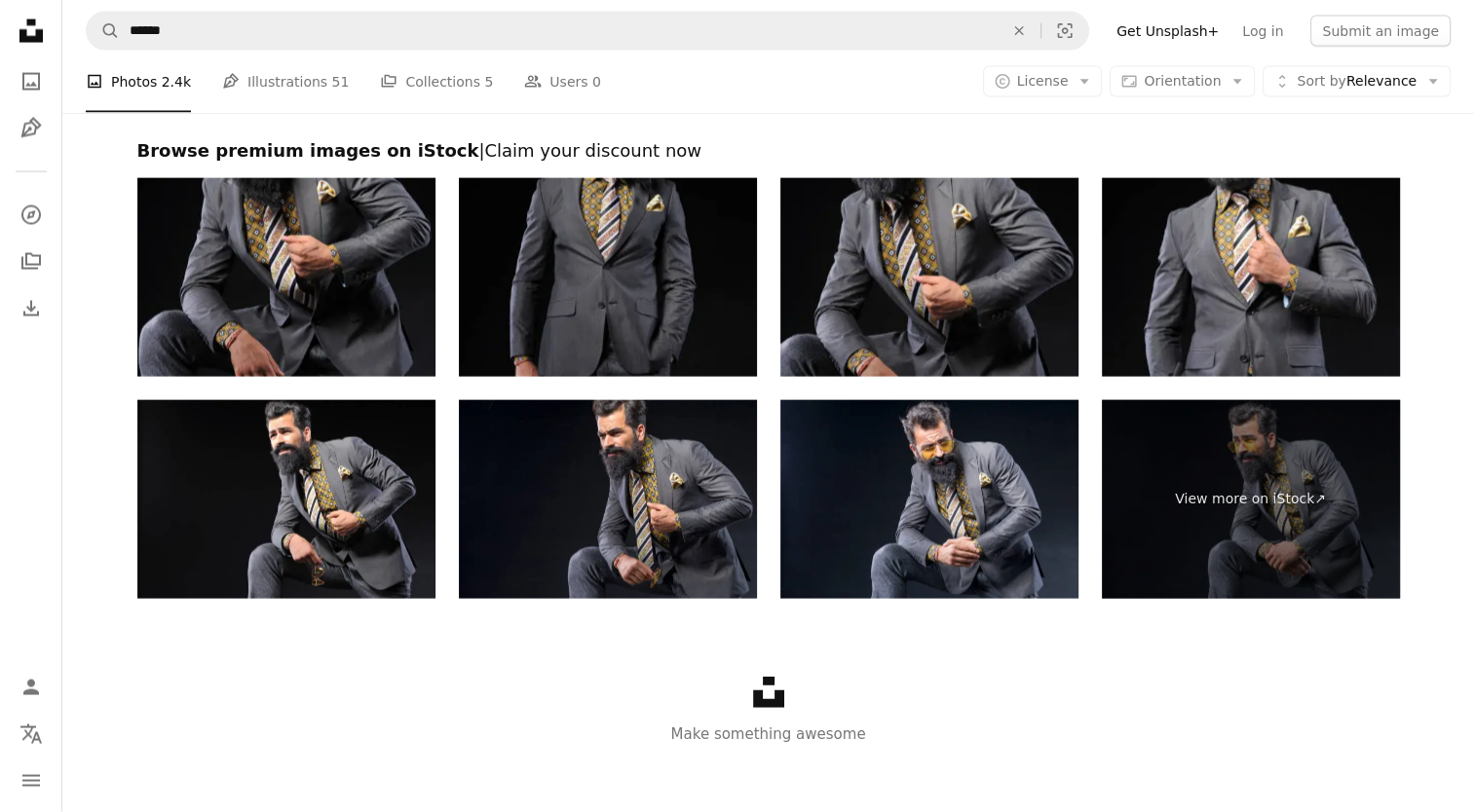
scroll to position [4103, 0]
